Goal: Information Seeking & Learning: Learn about a topic

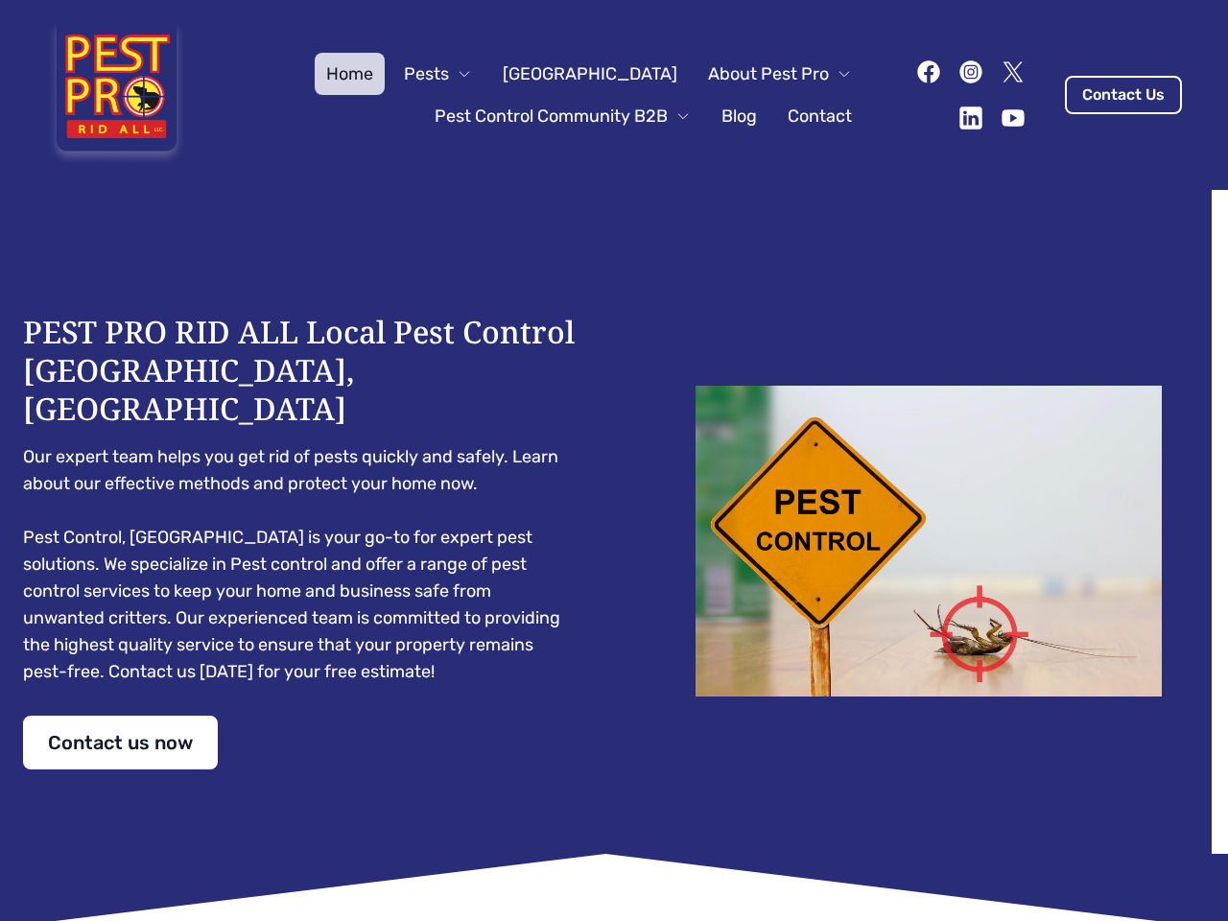
click at [614, 460] on div "PEST PRO RID ALL Local Pest Control [GEOGRAPHIC_DATA], [GEOGRAPHIC_DATA] Our ex…" at bounding box center [614, 541] width 1182 height 457
click at [449, 74] on span "Pests" at bounding box center [426, 73] width 45 height 27
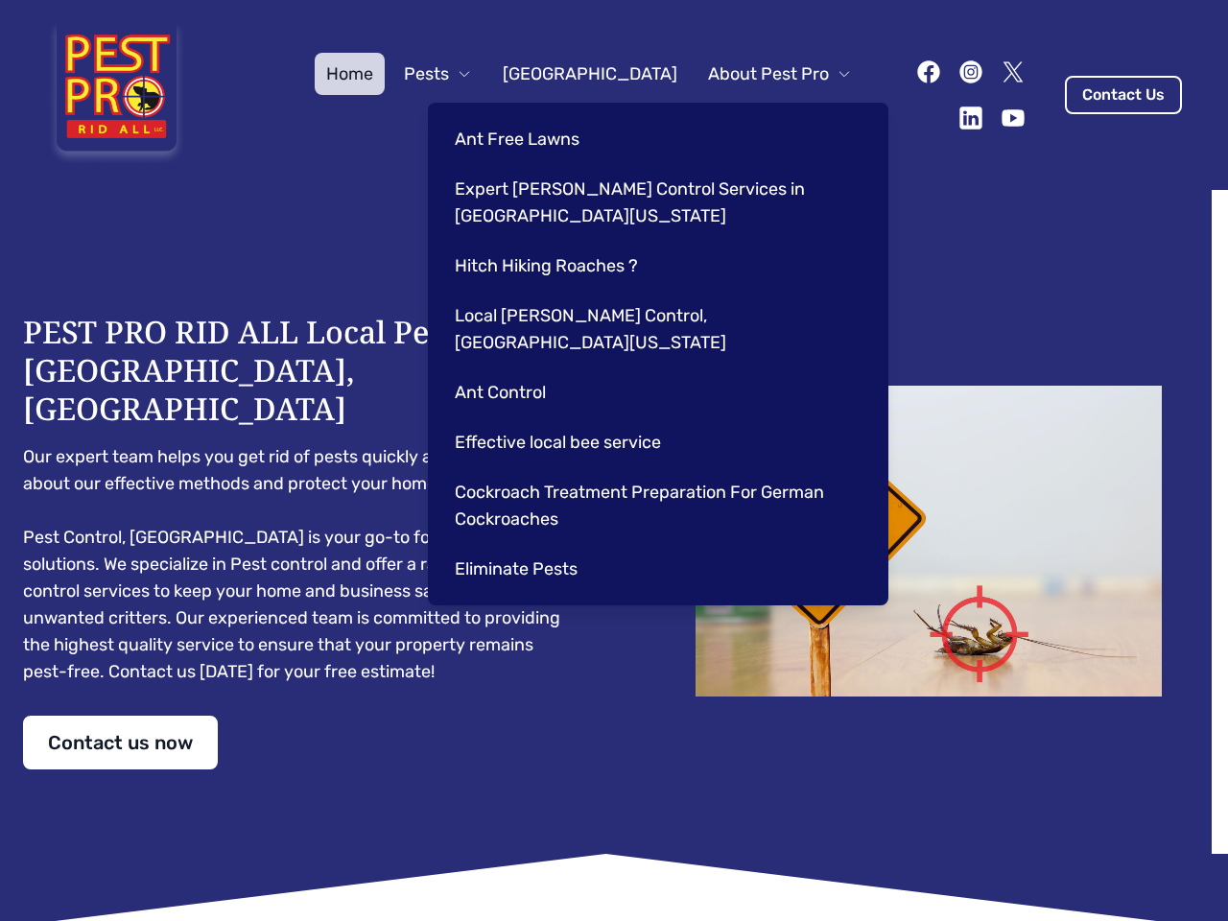
click at [760, 74] on span "About Pest Pro" at bounding box center [768, 73] width 121 height 27
click at [543, 116] on div "Ant Free Lawns Expert [PERSON_NAME] Control Services in [GEOGRAPHIC_DATA] [US_S…" at bounding box center [658, 354] width 460 height 503
